Goal: Information Seeking & Learning: Compare options

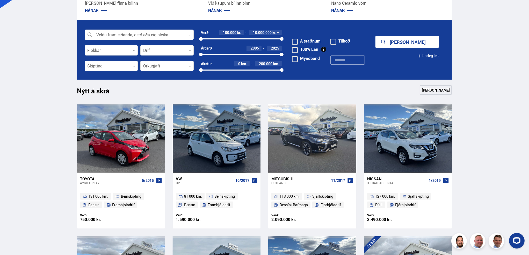
scroll to position [157, 0]
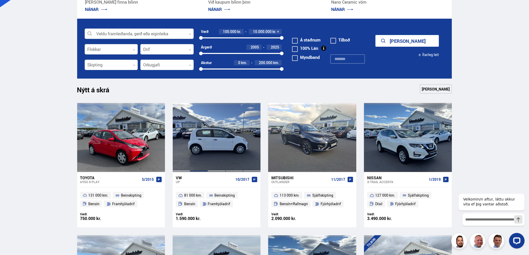
click at [203, 137] on div at bounding box center [199, 137] width 18 height 69
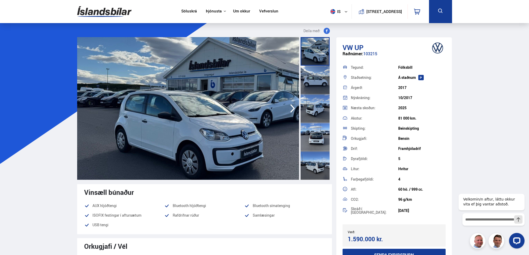
scroll to position [157, 0]
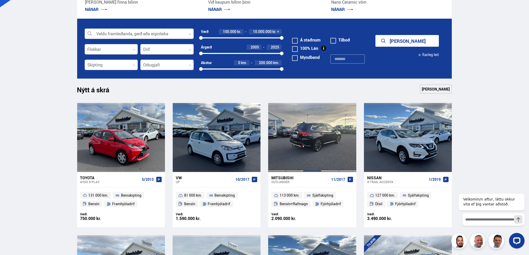
click at [320, 134] on div at bounding box center [313, 137] width 18 height 69
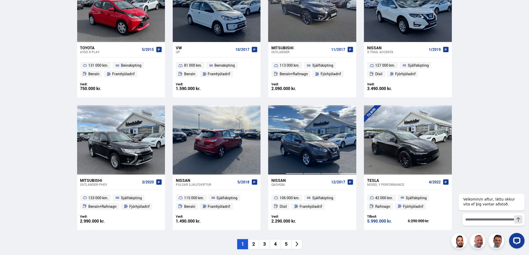
scroll to position [286, 0]
